Goal: Check status

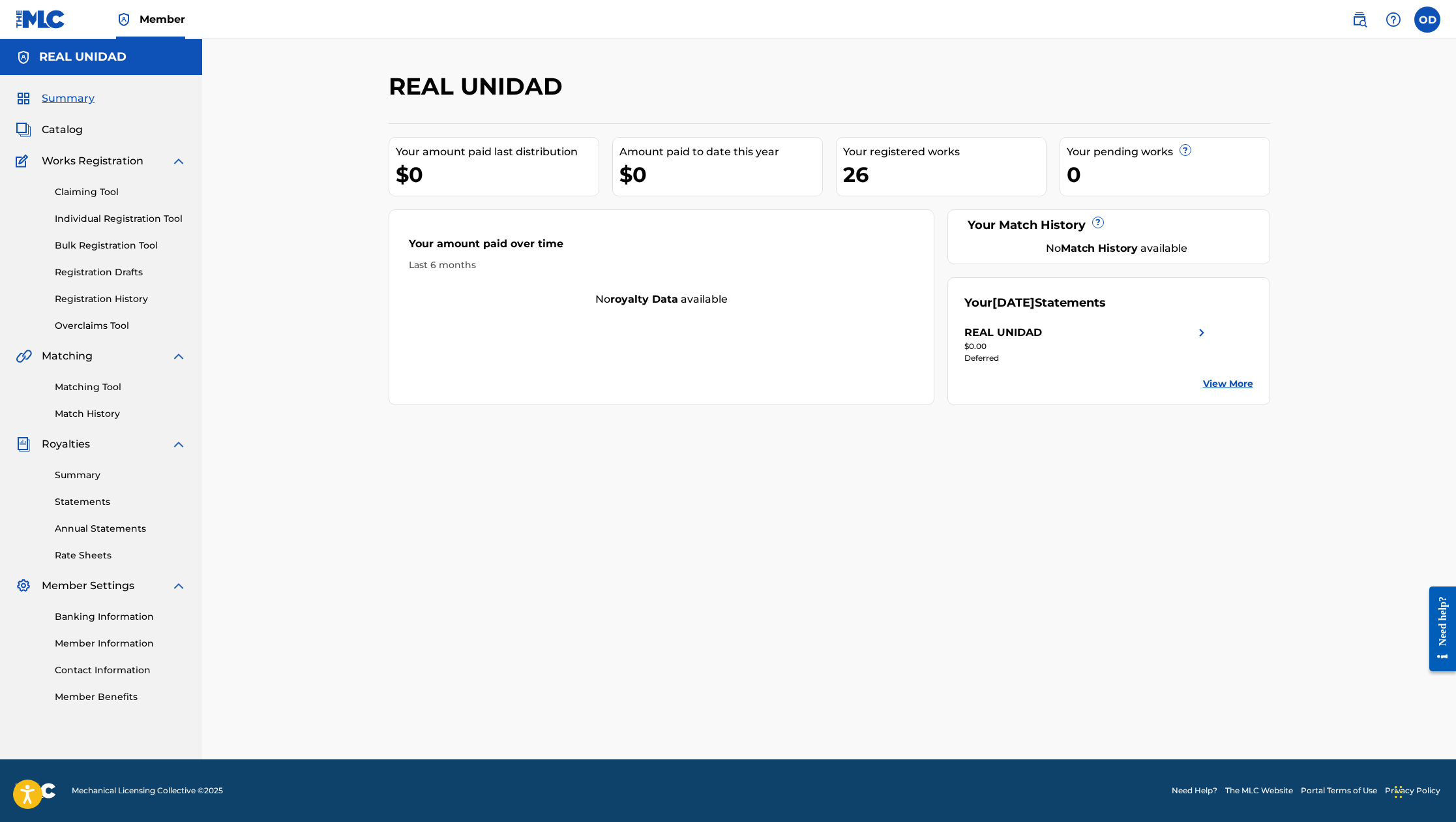
click at [1270, 390] on div "REAL UNIDAD Your amount paid last distribution $0 Amount paid to date this year…" at bounding box center [829, 415] width 913 height 688
click at [550, 155] on div "Your amount paid last distribution" at bounding box center [497, 152] width 203 height 16
click at [1221, 382] on link "View More" at bounding box center [1228, 384] width 51 height 14
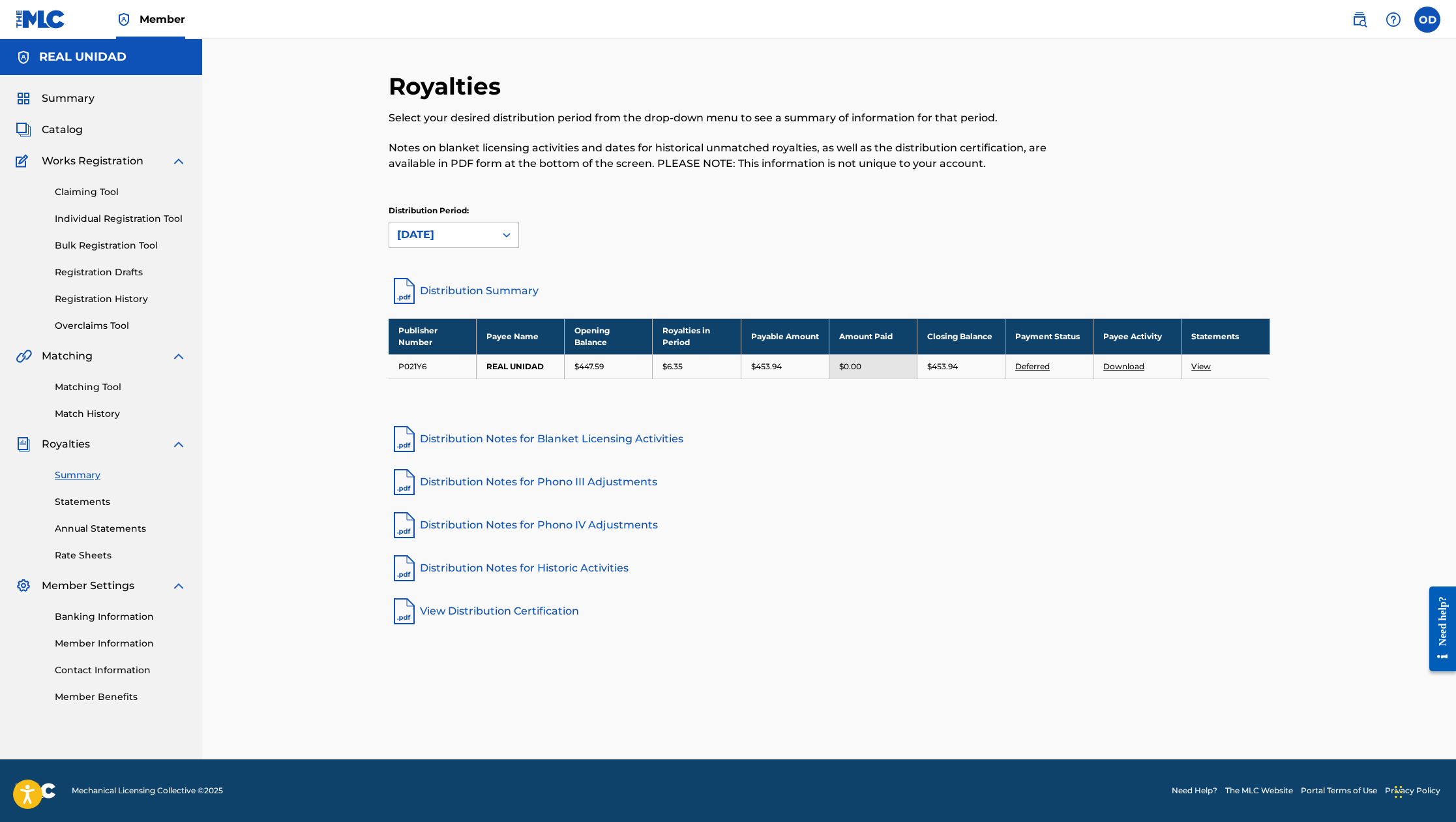
click at [591, 366] on p "$447.59" at bounding box center [588, 366] width 29 height 12
click at [529, 367] on td "REAL UNIDAD" at bounding box center [521, 366] width 88 height 24
click at [1212, 367] on td "View" at bounding box center [1225, 366] width 88 height 24
click at [1203, 367] on link "View" at bounding box center [1201, 366] width 20 height 9
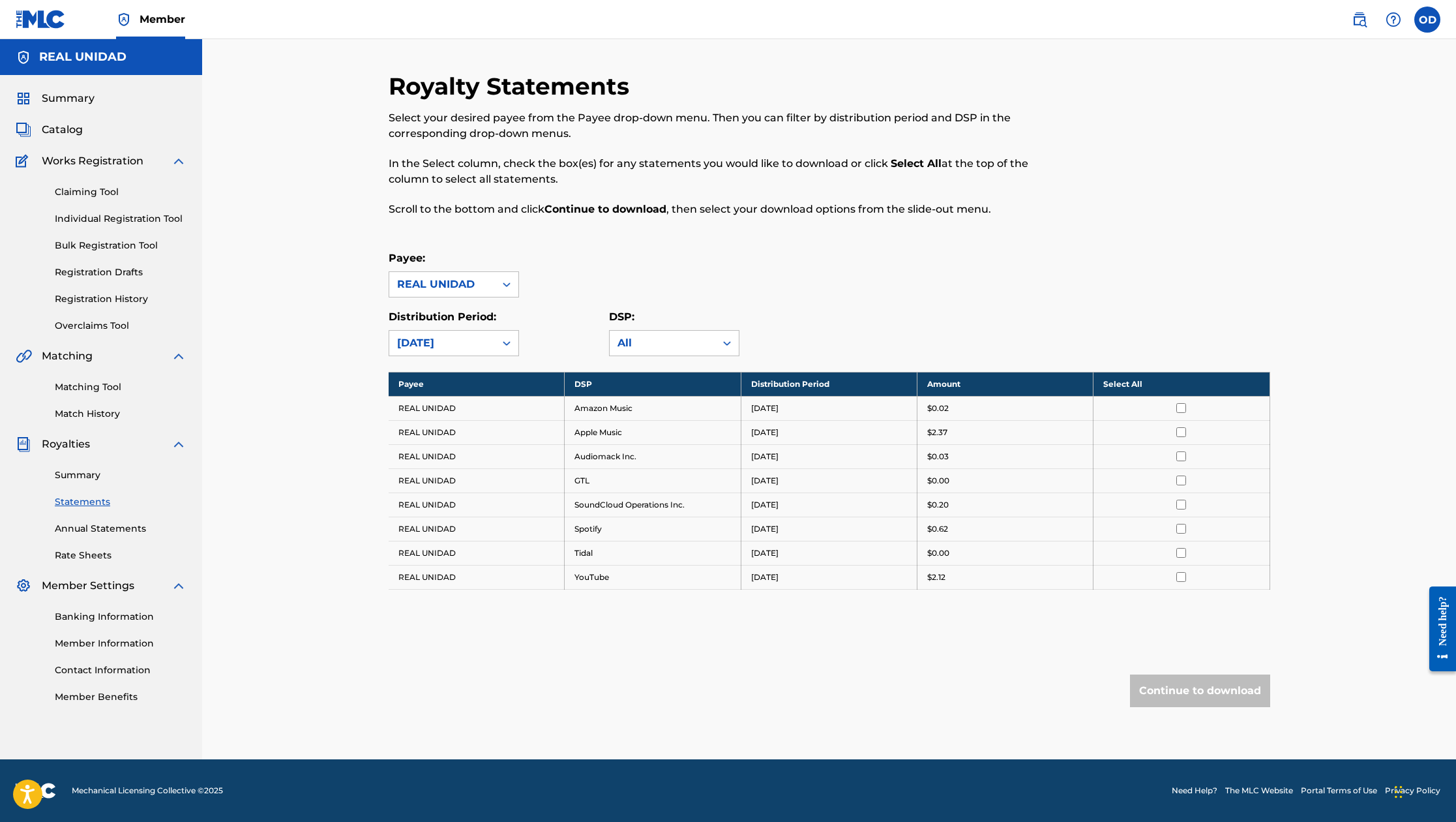
click at [92, 616] on link "Banking Information" at bounding box center [120, 616] width 131 height 14
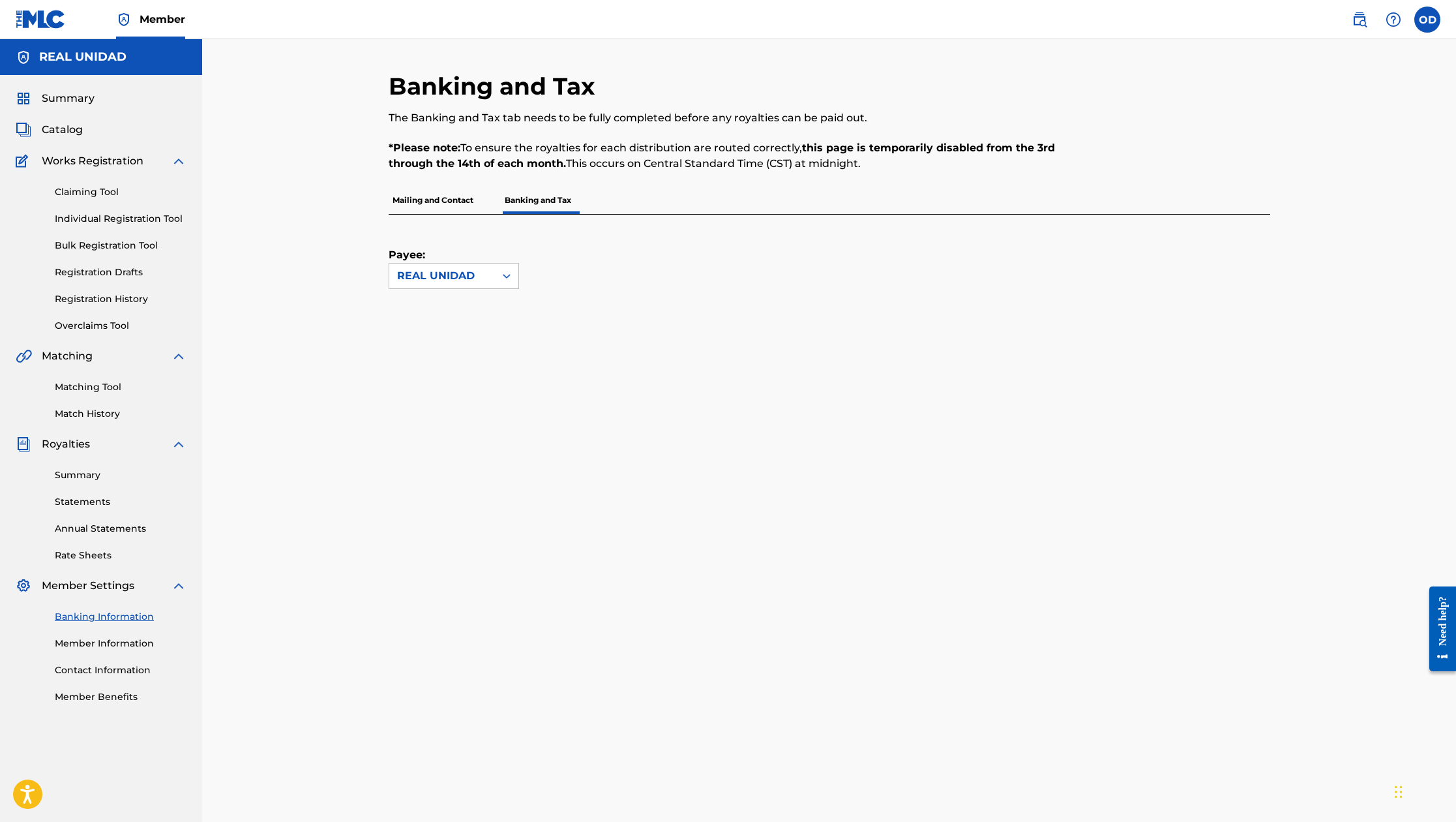
scroll to position [9, 0]
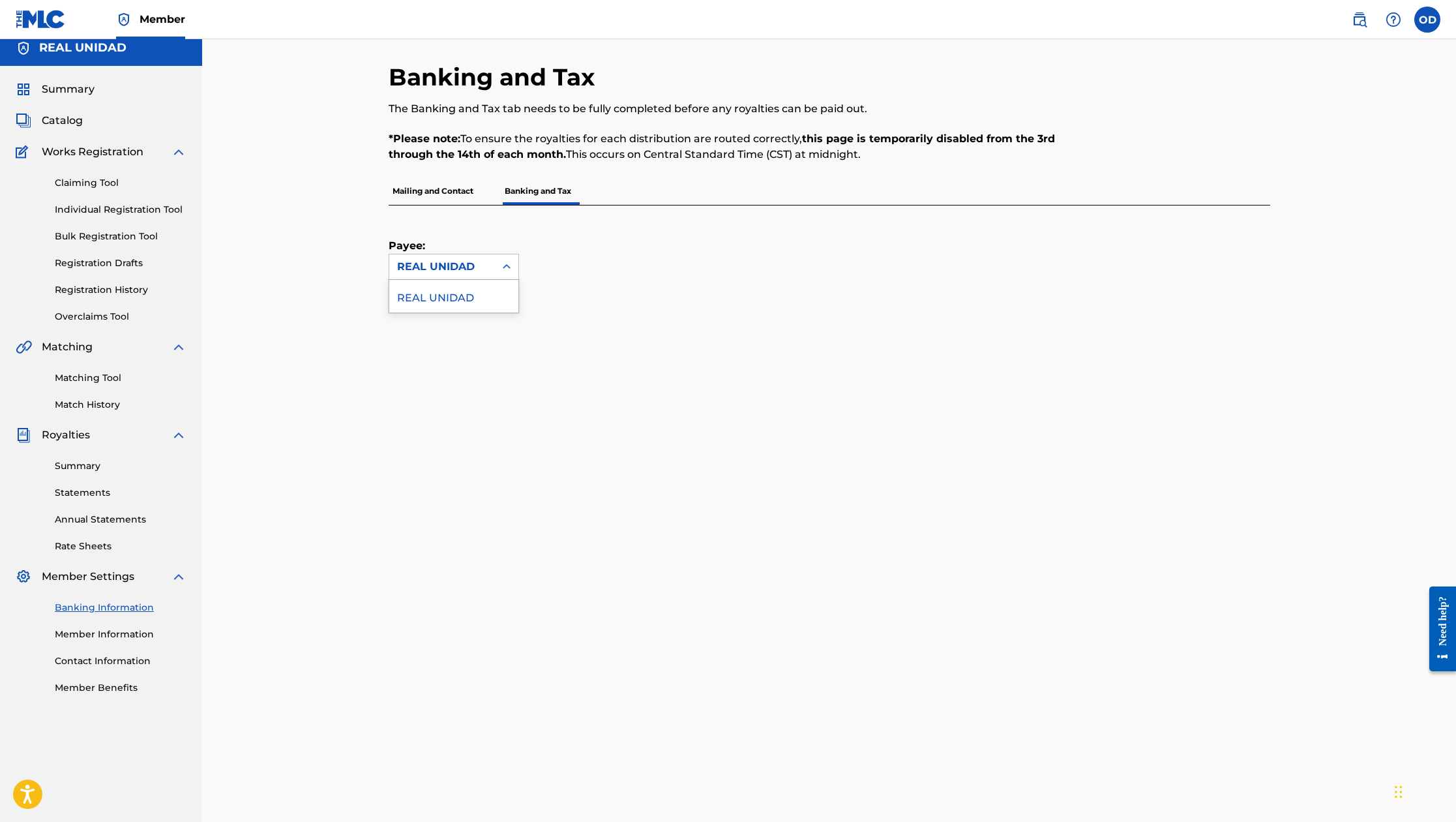
click at [508, 273] on icon at bounding box center [507, 266] width 13 height 13
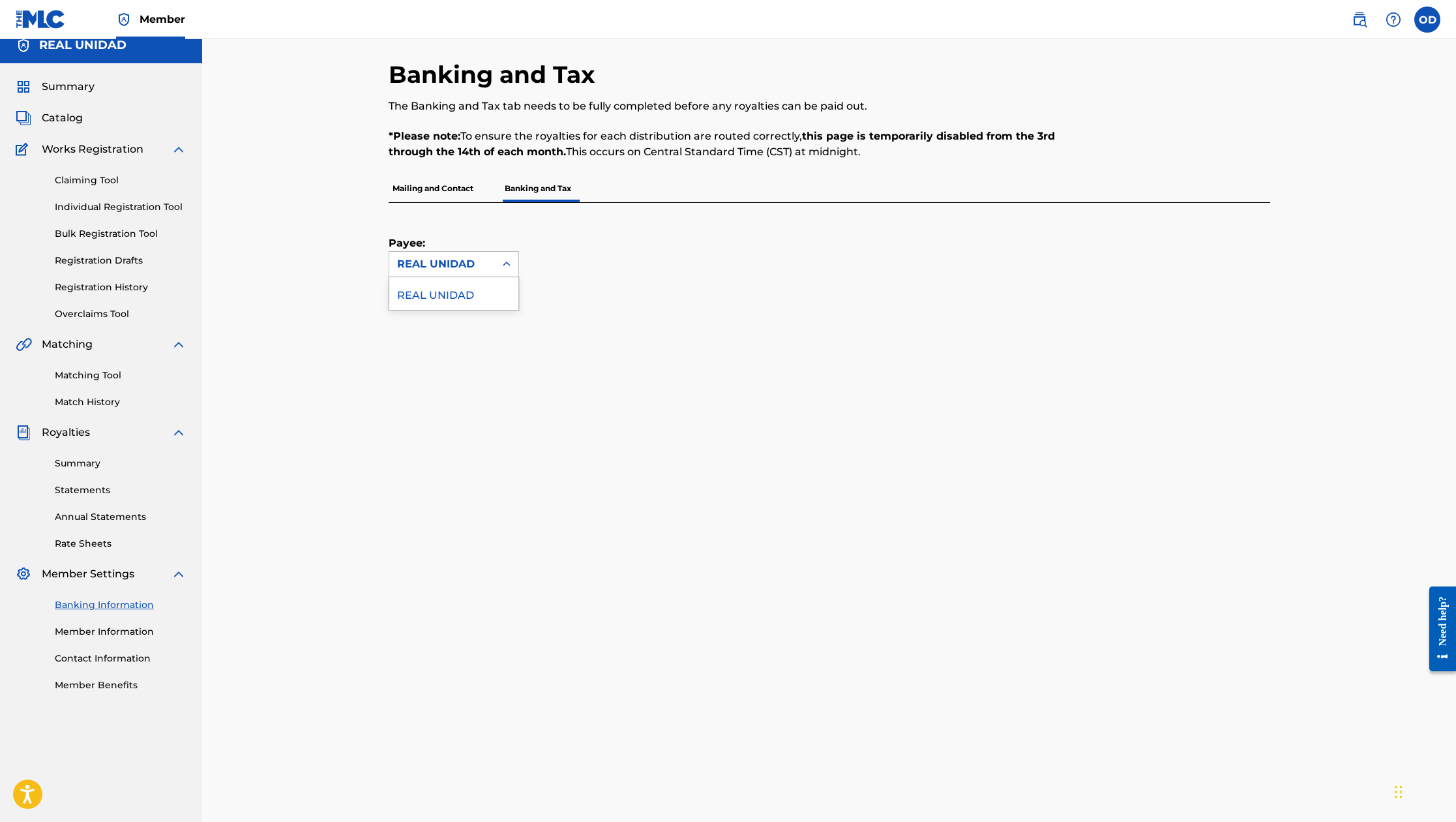
click at [482, 289] on div "REAL UNIDAD" at bounding box center [454, 293] width 129 height 33
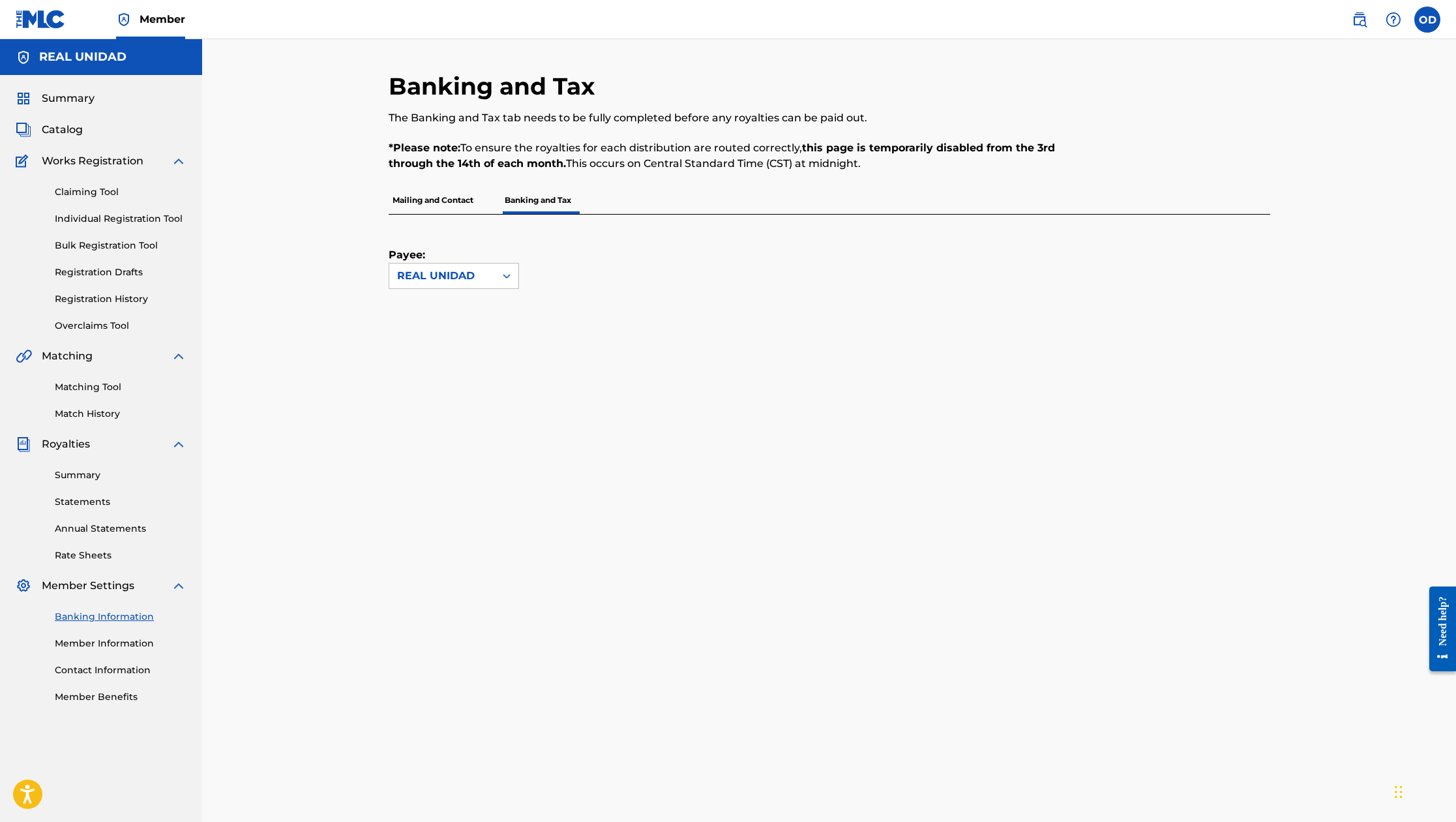
click at [74, 103] on span "Summary" at bounding box center [68, 99] width 53 height 16
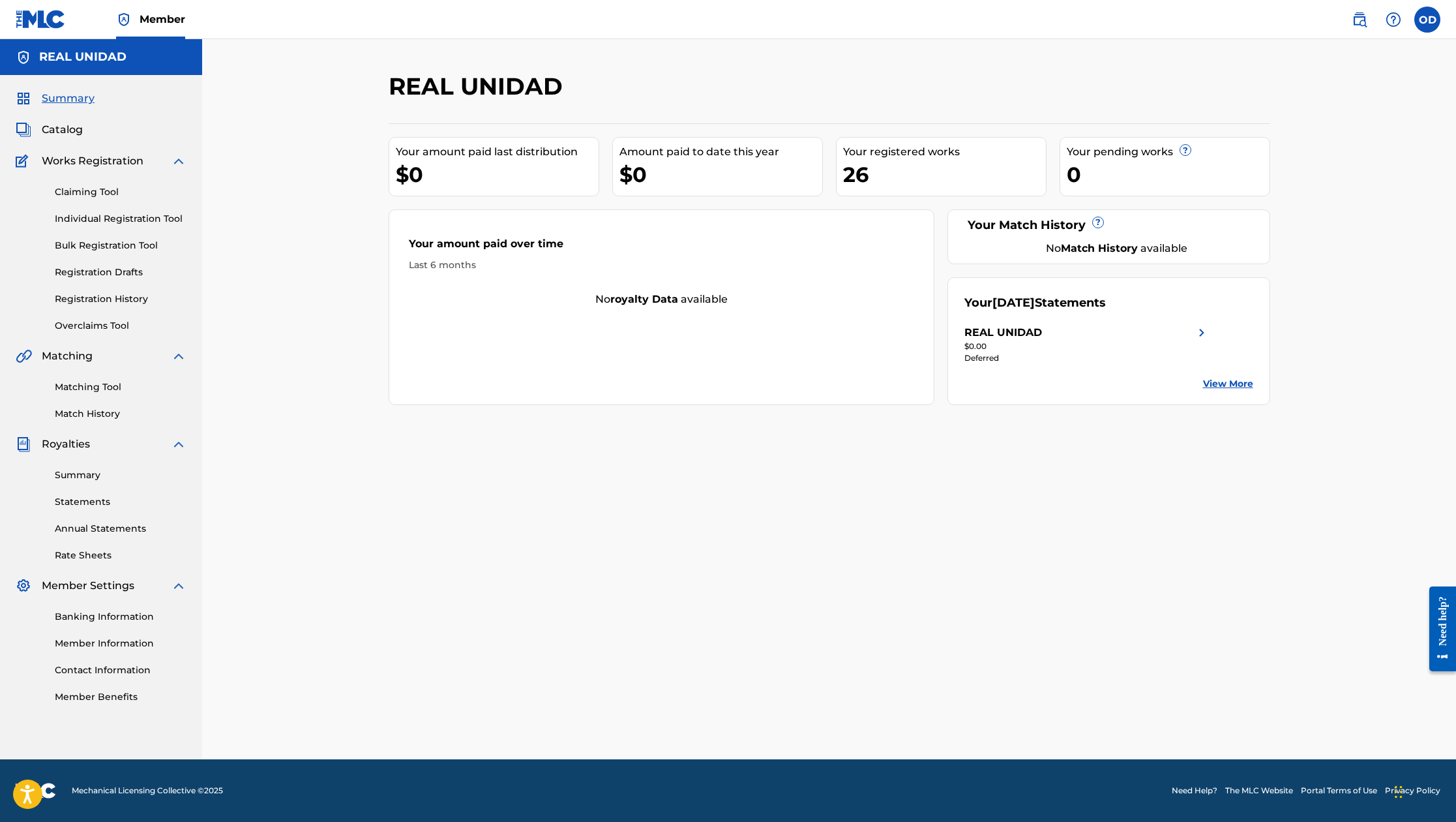
click at [1226, 384] on link "View More" at bounding box center [1228, 384] width 51 height 14
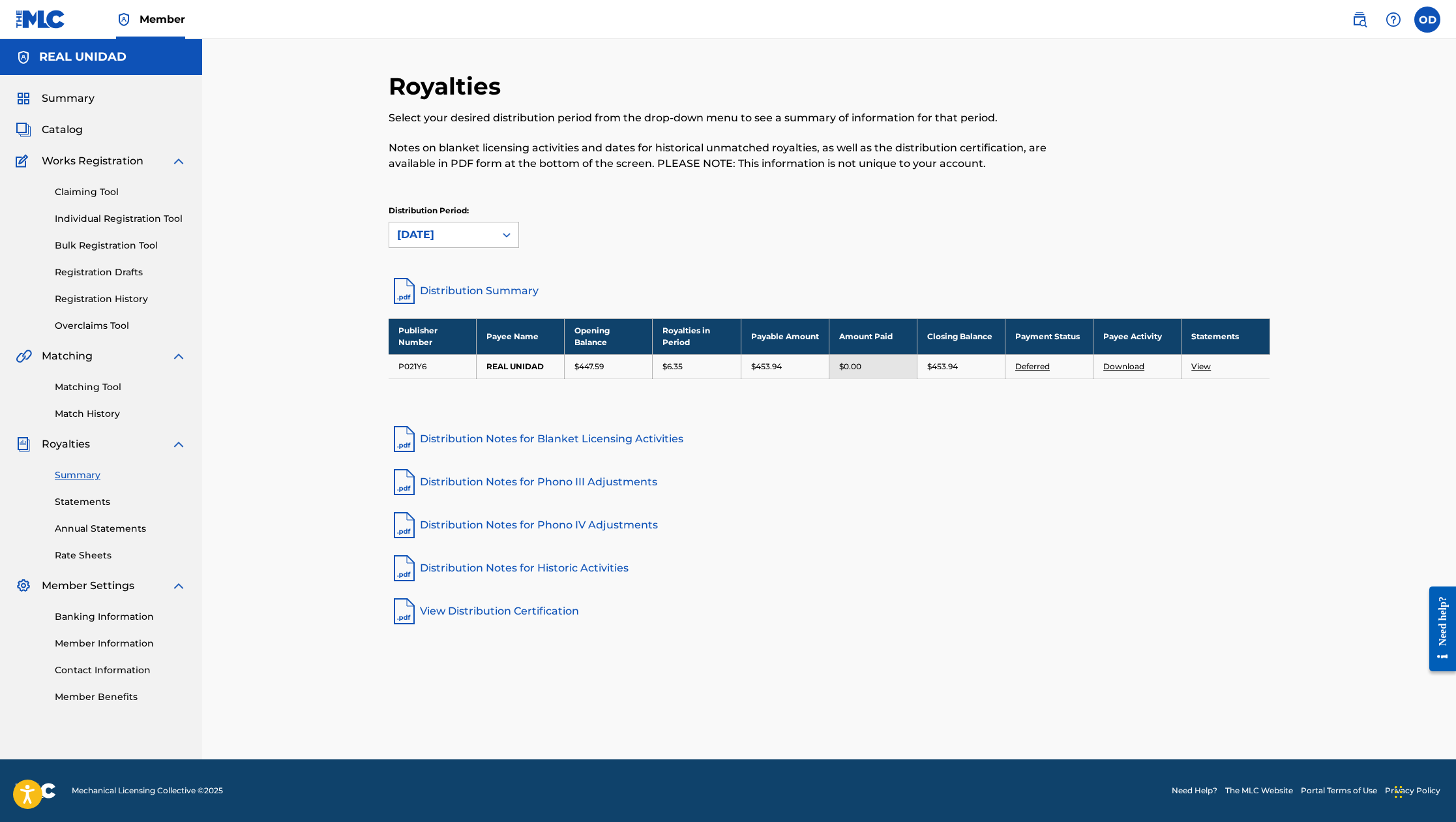
click at [525, 363] on td "REAL UNIDAD" at bounding box center [521, 366] width 88 height 24
click at [1028, 367] on link "Deferred" at bounding box center [1032, 366] width 35 height 9
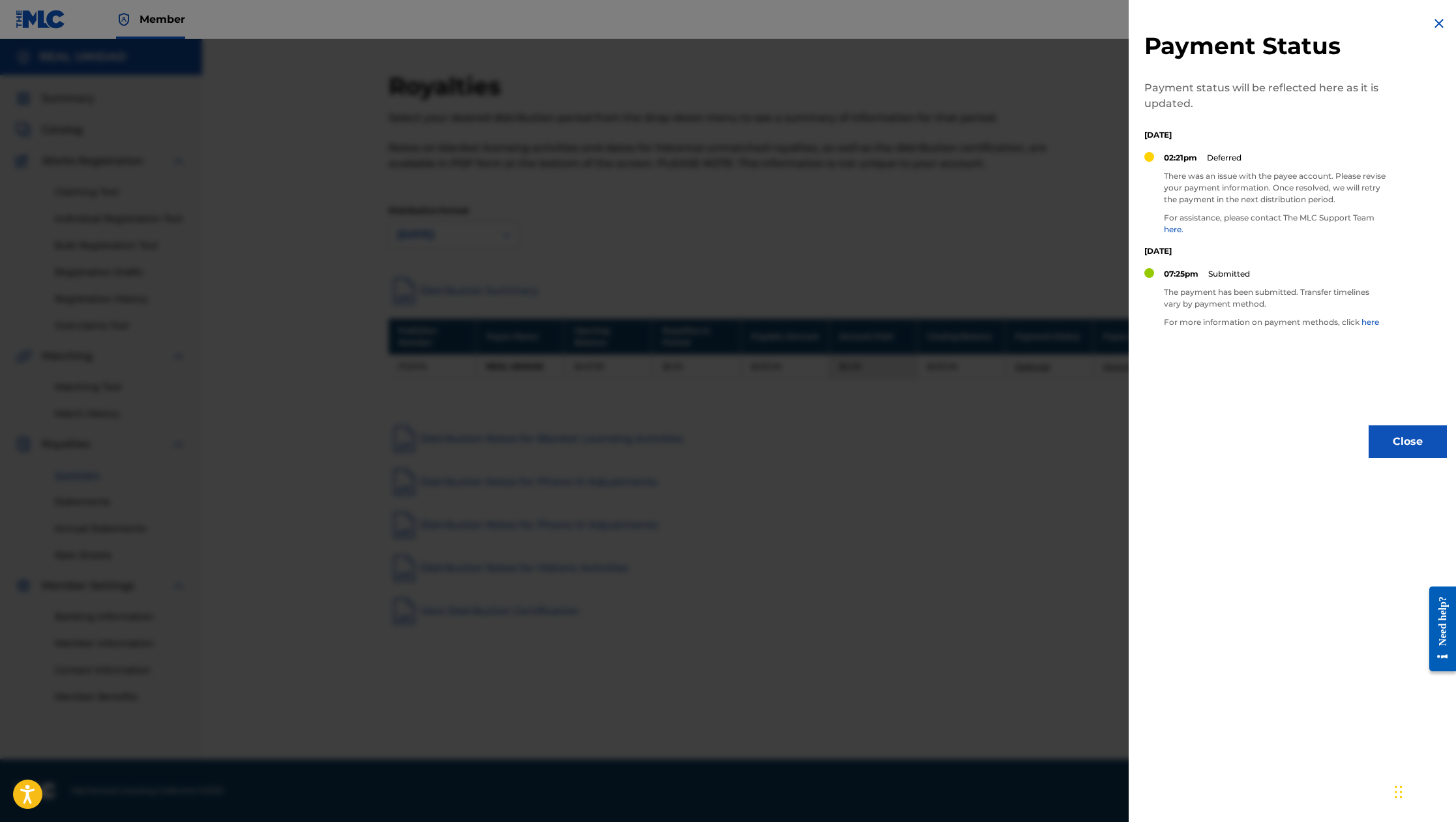
click at [1168, 230] on link "here." at bounding box center [1174, 229] width 20 height 9
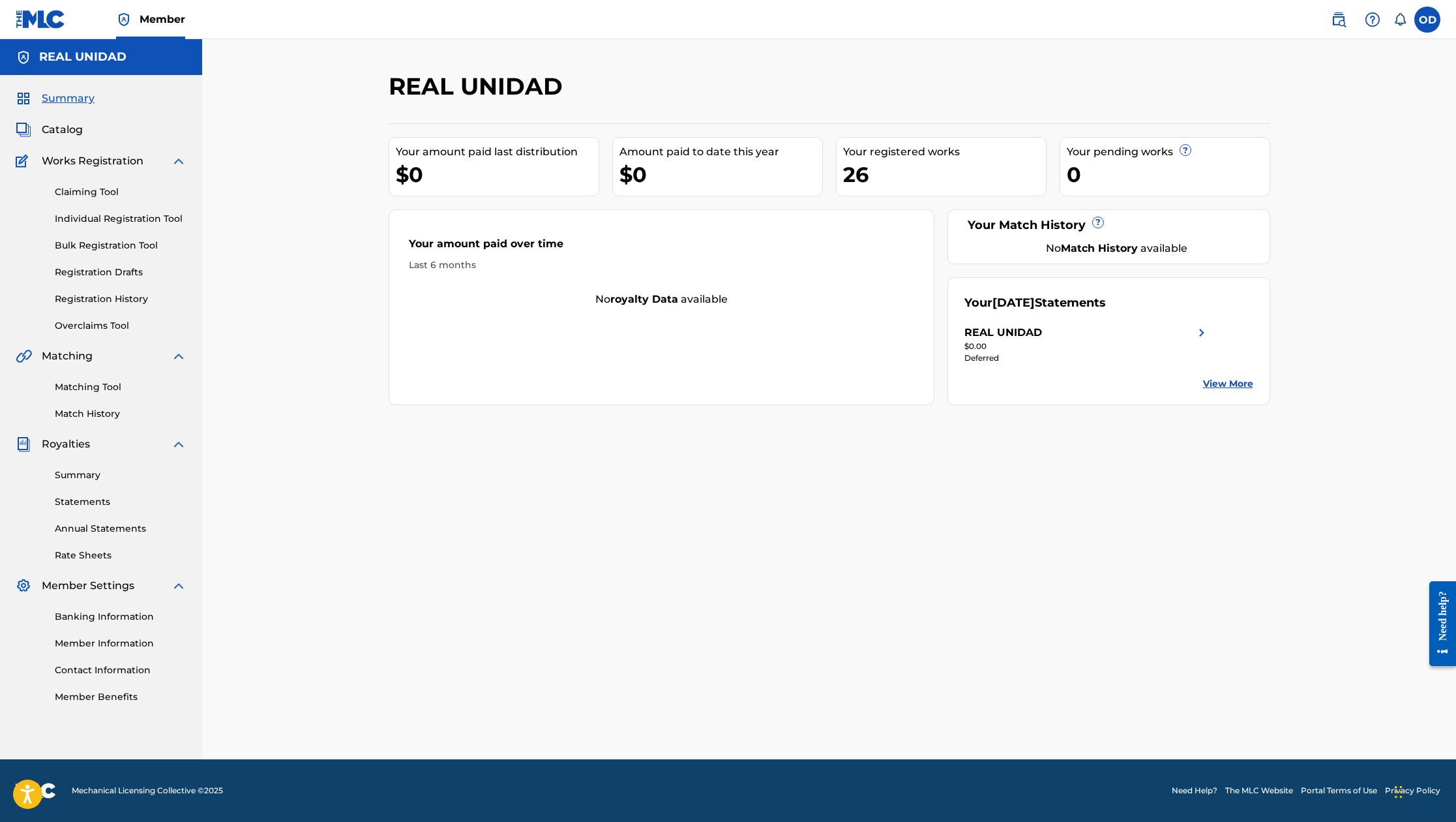
click at [1221, 375] on div "Your August 2025 Statements REAL UNIDAD $0.00 Deferred View More" at bounding box center [1109, 341] width 323 height 128
click at [1230, 380] on link "View More" at bounding box center [1228, 384] width 51 height 14
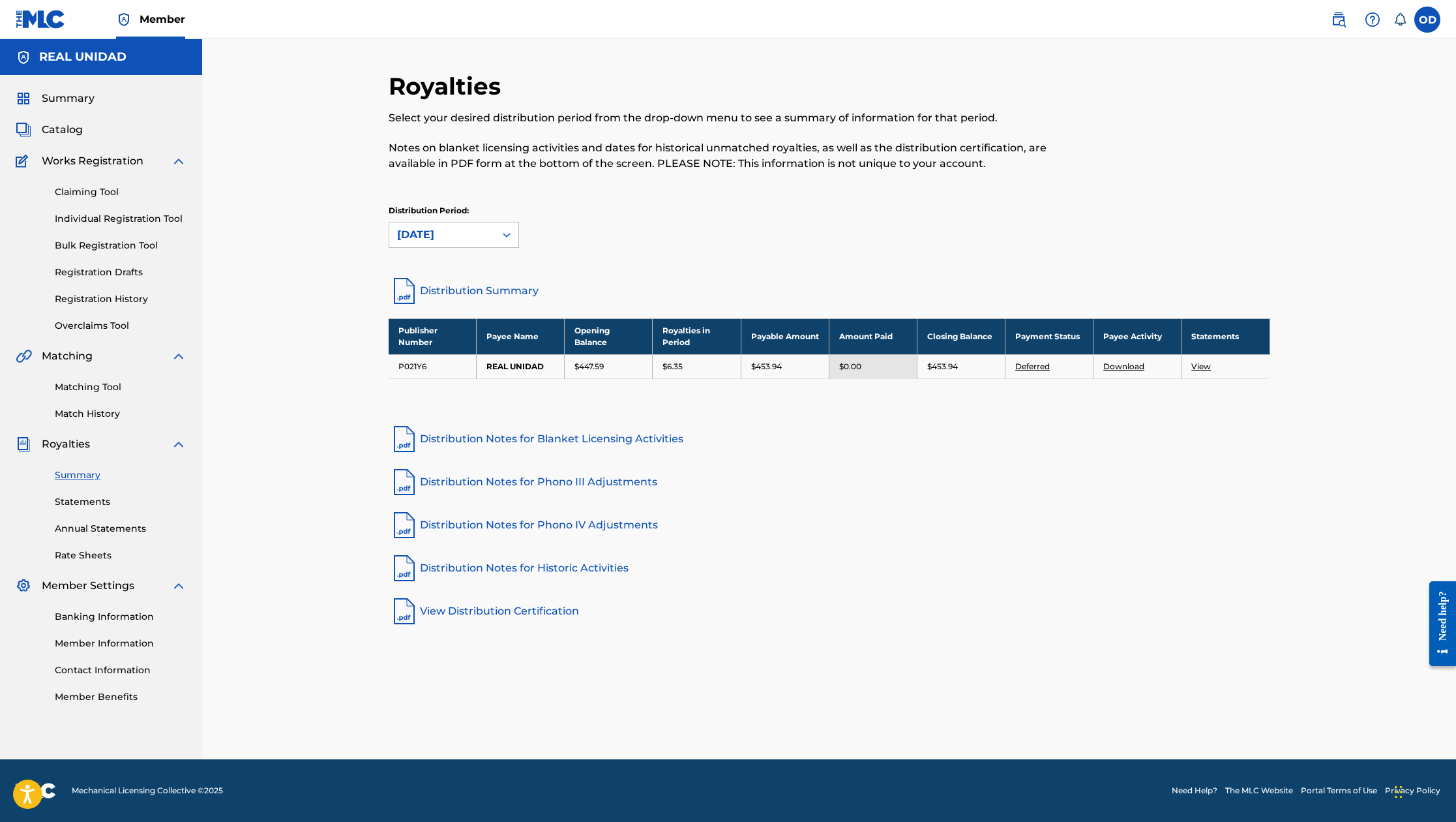
click at [1036, 367] on link "Deferred" at bounding box center [1032, 366] width 35 height 9
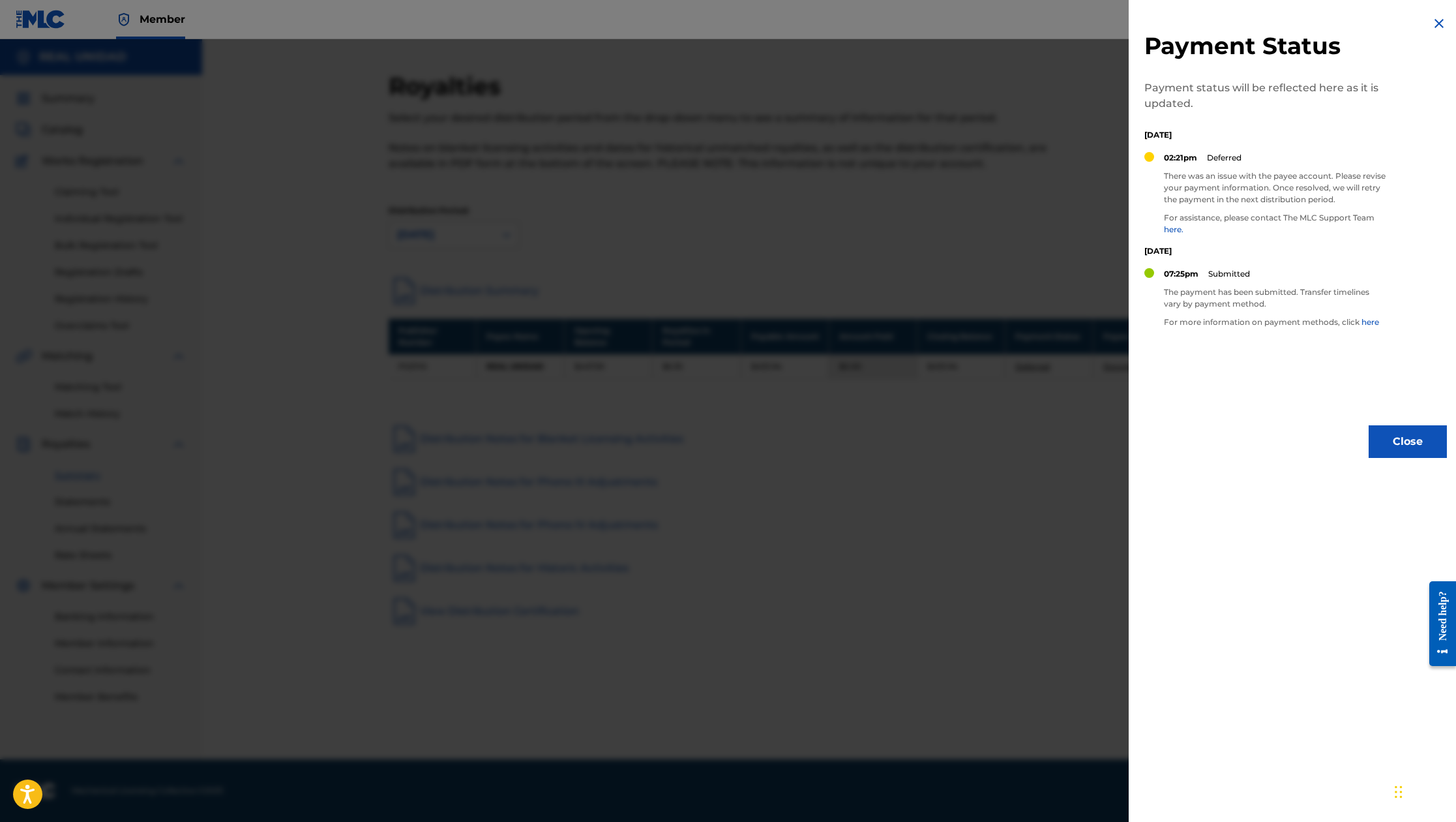
click at [1180, 231] on link "here." at bounding box center [1174, 229] width 20 height 9
